Goal: Task Accomplishment & Management: Use online tool/utility

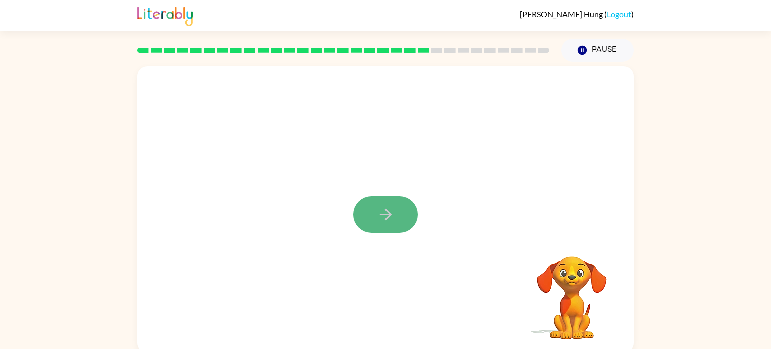
click at [382, 211] on icon "button" at bounding box center [386, 215] width 18 height 18
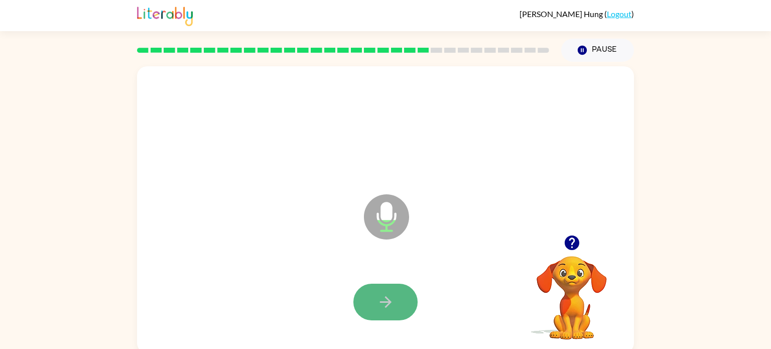
click at [379, 318] on button "button" at bounding box center [385, 302] width 64 height 37
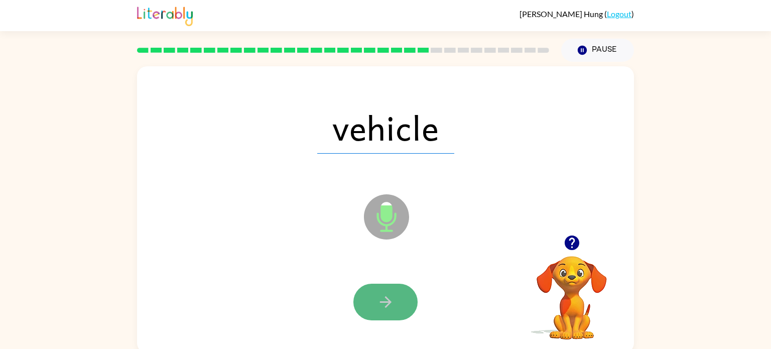
click at [381, 297] on icon "button" at bounding box center [386, 302] width 18 height 18
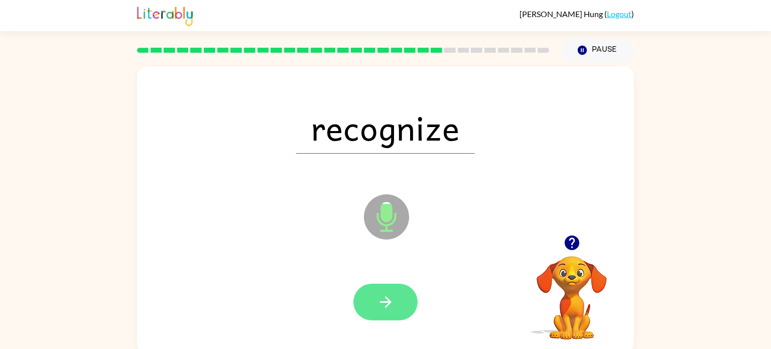
click at [380, 297] on icon "button" at bounding box center [386, 302] width 18 height 18
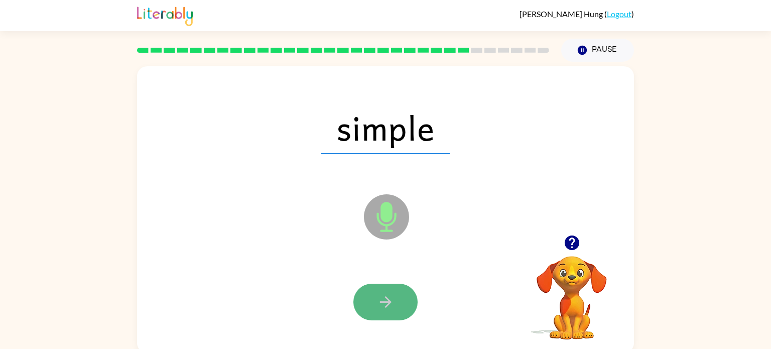
click at [378, 300] on icon "button" at bounding box center [386, 302] width 18 height 18
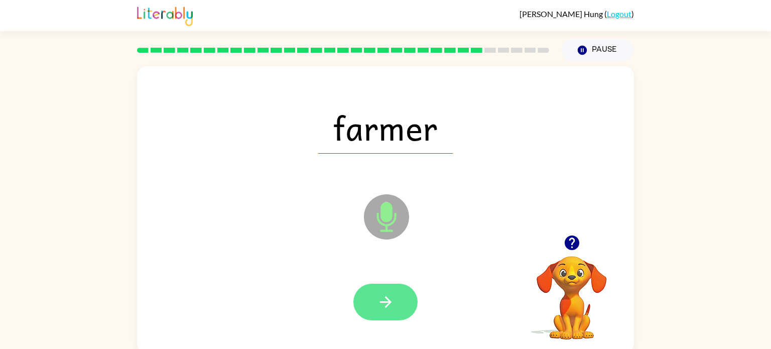
click at [381, 305] on icon "button" at bounding box center [386, 302] width 18 height 18
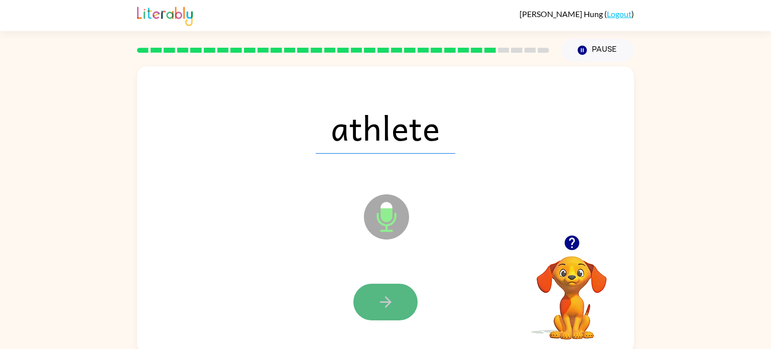
click at [382, 302] on icon "button" at bounding box center [385, 302] width 12 height 12
click at [383, 304] on icon "button" at bounding box center [386, 302] width 18 height 18
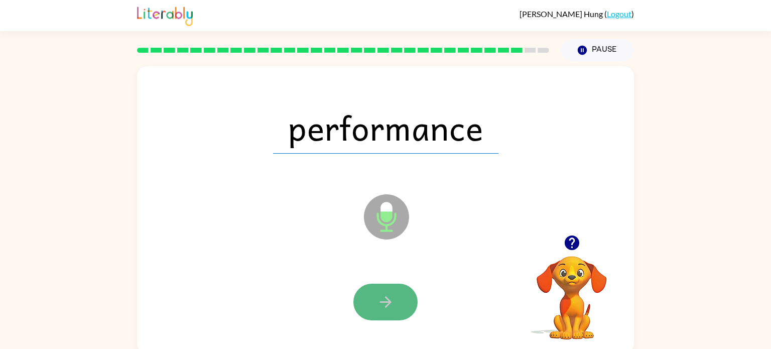
click at [384, 313] on button "button" at bounding box center [385, 302] width 64 height 37
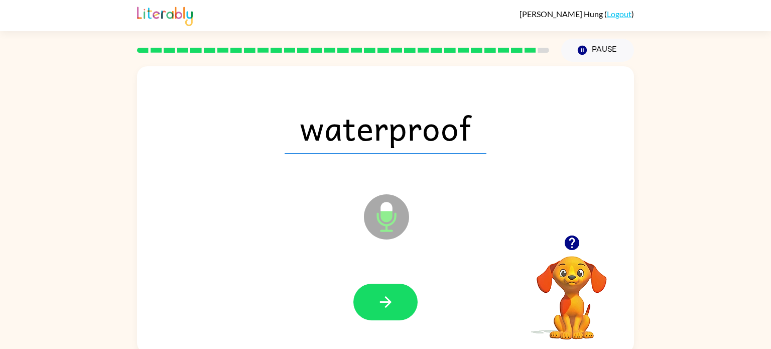
click at [382, 321] on div at bounding box center [385, 302] width 477 height 82
click at [380, 305] on icon "button" at bounding box center [386, 302] width 18 height 18
